Goal: Task Accomplishment & Management: Use online tool/utility

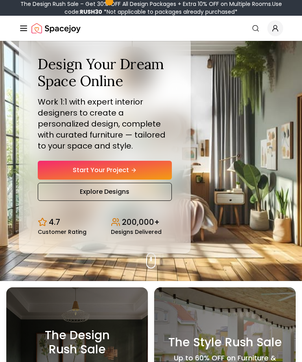
click at [57, 177] on link "Start Your Project" at bounding box center [105, 170] width 134 height 19
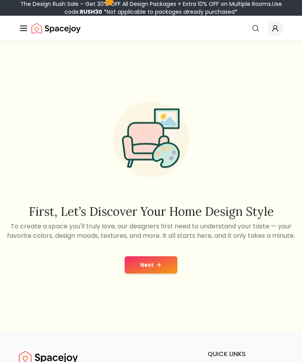
click at [160, 268] on icon at bounding box center [158, 265] width 6 height 6
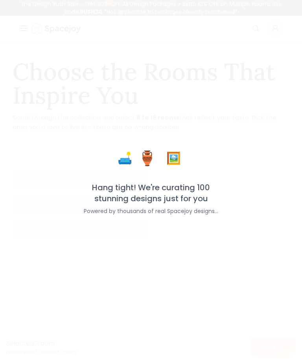
click at [166, 280] on div "🛋️ 🏺 🖼️ Hang tight! We're curating 100 stunning designs just for you Powered by…" at bounding box center [151, 181] width 302 height 362
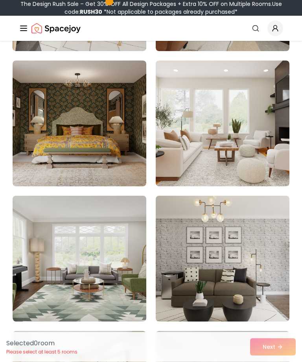
scroll to position [219, 0]
click at [237, 244] on img at bounding box center [223, 259] width 134 height 126
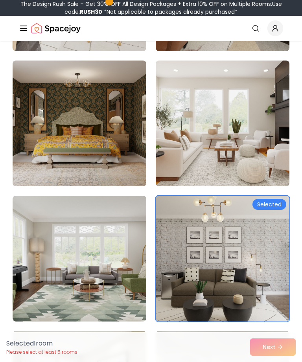
click at [253, 153] on img at bounding box center [223, 124] width 134 height 126
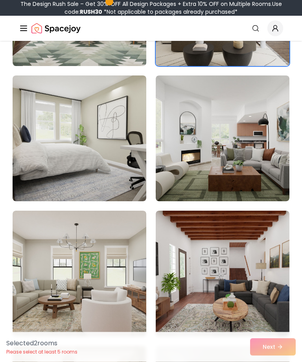
scroll to position [475, 0]
click at [37, 172] on img at bounding box center [80, 139] width 134 height 126
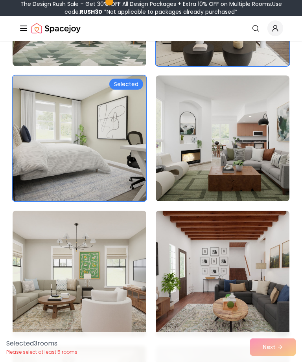
click at [259, 177] on img at bounding box center [223, 139] width 134 height 126
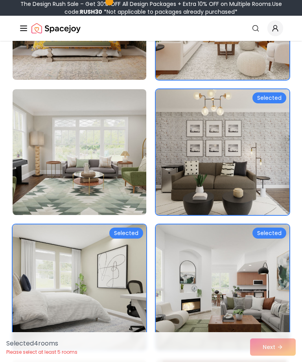
click at [259, 159] on img at bounding box center [223, 152] width 134 height 126
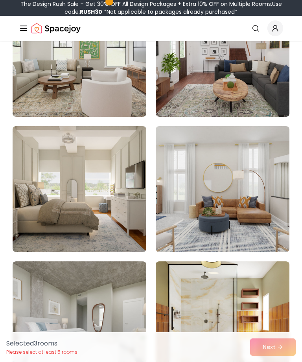
click at [37, 189] on img at bounding box center [80, 189] width 134 height 126
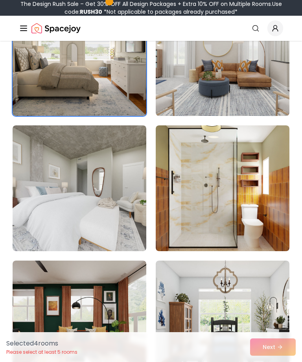
scroll to position [845, 0]
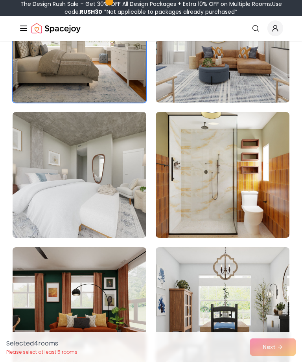
click at [42, 185] on img at bounding box center [80, 175] width 134 height 126
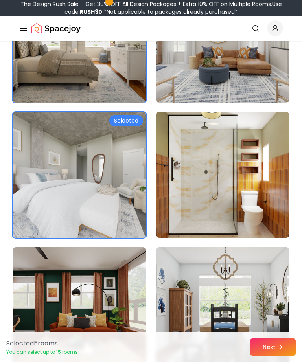
click at [251, 195] on img at bounding box center [223, 175] width 134 height 126
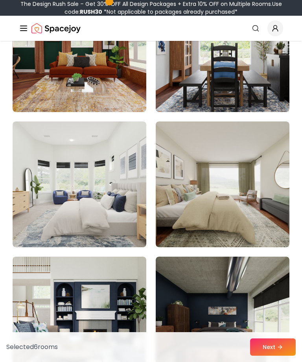
scroll to position [1115, 0]
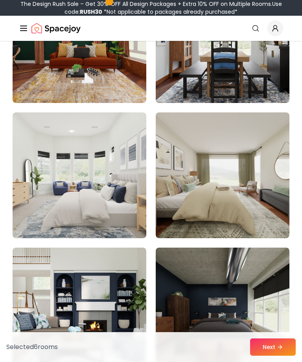
click at [37, 191] on img at bounding box center [80, 175] width 134 height 126
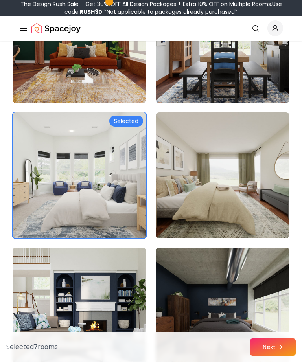
click at [274, 356] on button "Next" at bounding box center [273, 347] width 46 height 17
